Goal: Task Accomplishment & Management: Complete application form

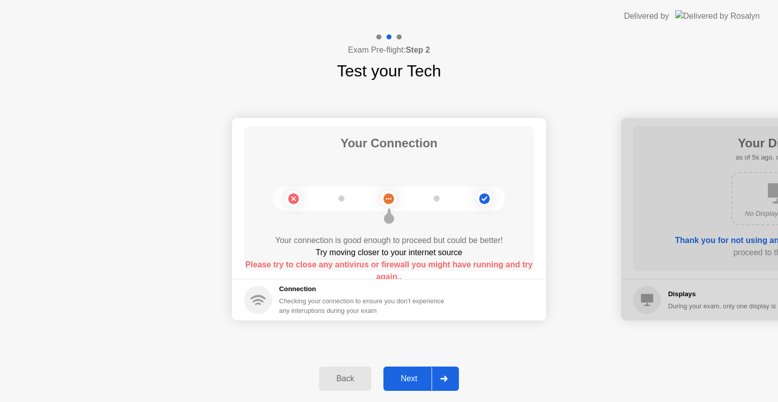
click at [407, 374] on div "Next" at bounding box center [408, 378] width 45 height 9
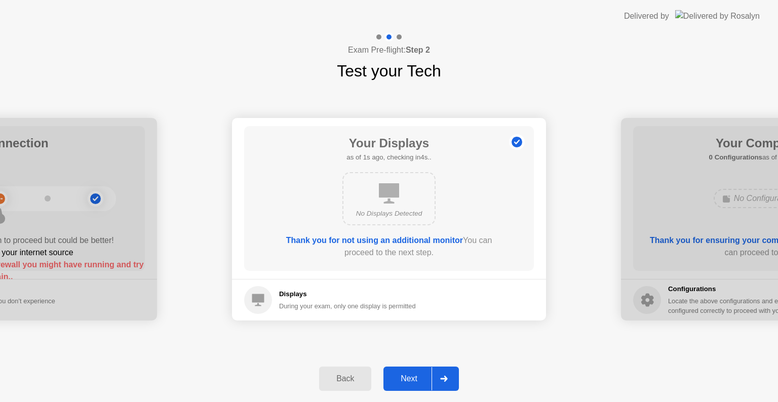
click at [407, 374] on div "Next" at bounding box center [408, 378] width 45 height 9
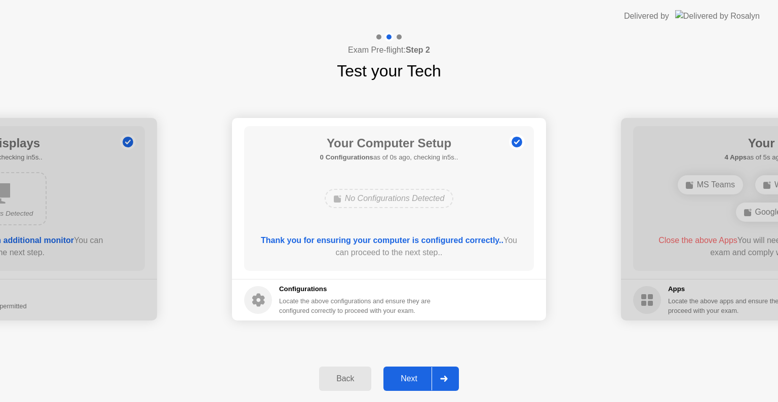
click at [407, 374] on div "Next" at bounding box center [408, 378] width 45 height 9
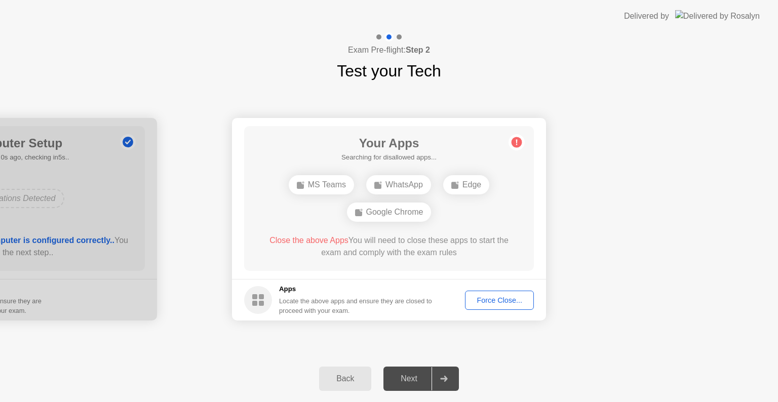
click at [499, 298] on div "Force Close..." at bounding box center [500, 300] width 62 height 8
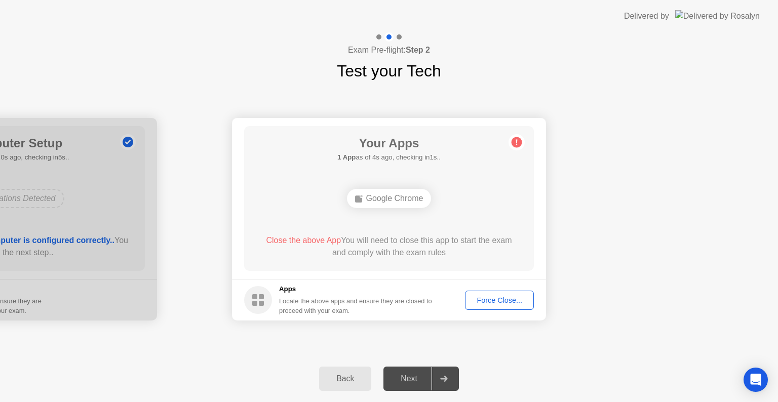
click at [488, 297] on div "Force Close..." at bounding box center [500, 300] width 62 height 8
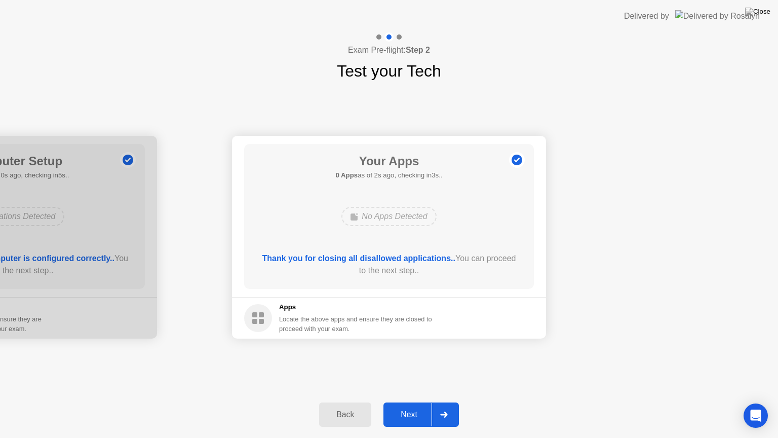
click at [400, 402] on button "Next" at bounding box center [420, 414] width 75 height 24
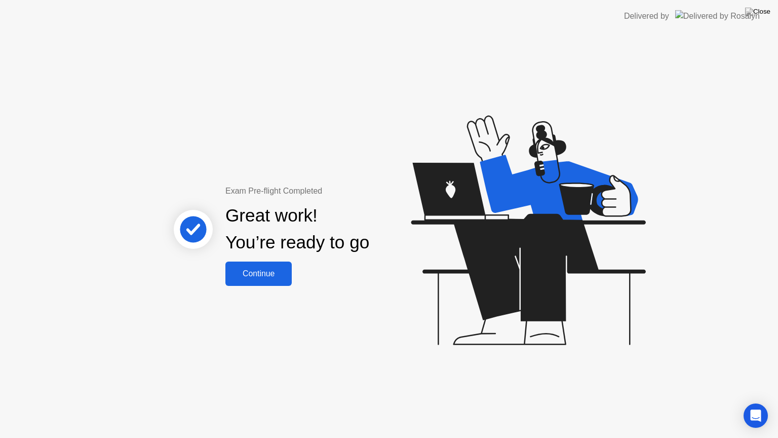
click at [261, 274] on div "Continue" at bounding box center [258, 273] width 60 height 9
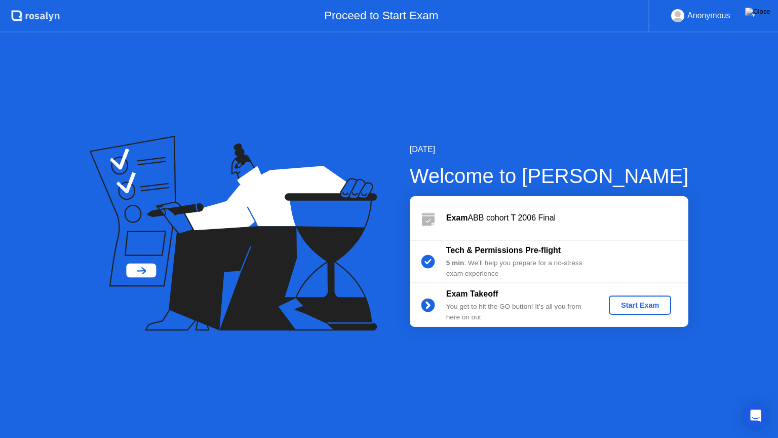
click at [621, 314] on button "Start Exam" at bounding box center [640, 304] width 62 height 19
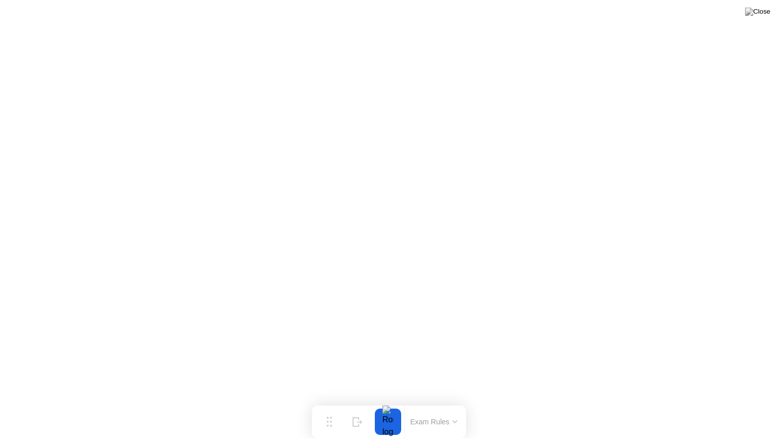
click at [449, 402] on button "Exam Rules" at bounding box center [434, 421] width 54 height 9
